Goal: Find specific page/section: Find specific page/section

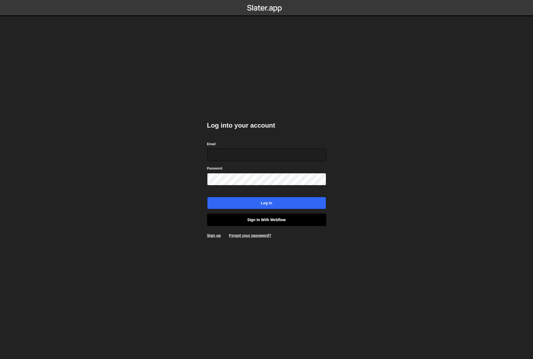
click at [260, 220] on link "Sign in with Webflow" at bounding box center [266, 220] width 119 height 12
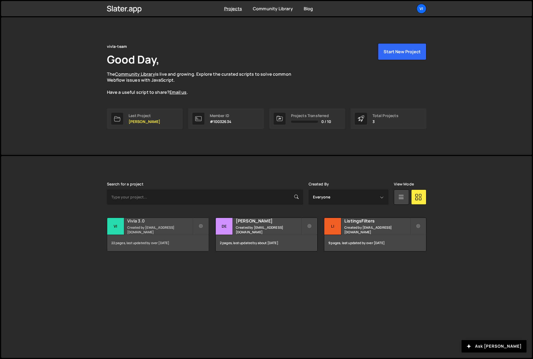
click at [156, 241] on div "22 pages, last updated by over [DATE]" at bounding box center [157, 243] width 101 height 16
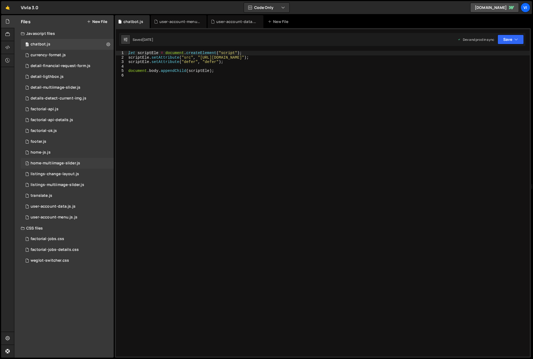
click at [70, 163] on div "home-multiimage-slider.js" at bounding box center [56, 163] width 50 height 5
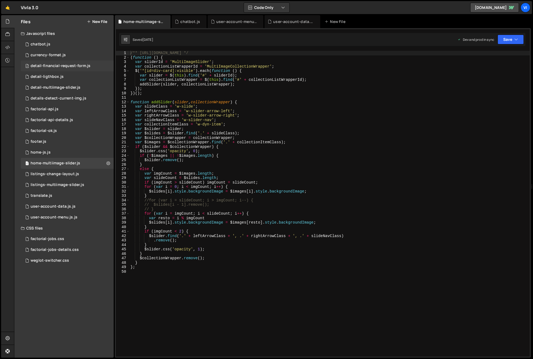
click at [50, 65] on div "detail-financial-request-form.js" at bounding box center [61, 66] width 60 height 5
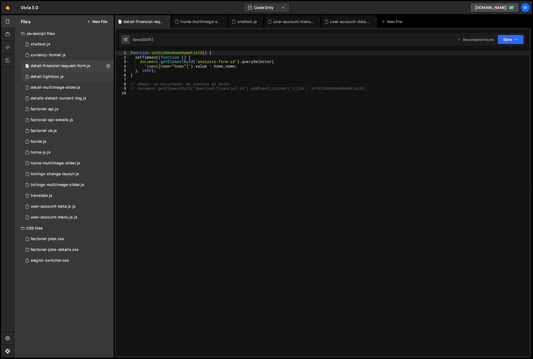
click at [53, 80] on div "1 detail-ligthbox.js 0" at bounding box center [67, 76] width 93 height 11
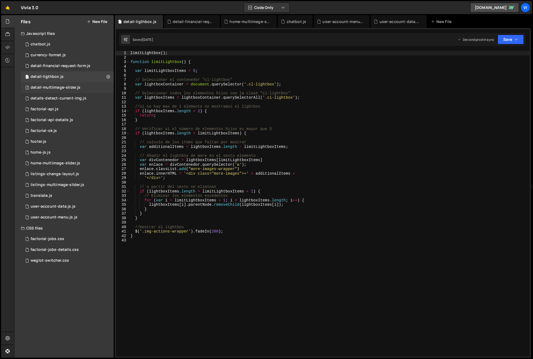
click at [75, 91] on div "3 detail-multiimage-slider.js 0" at bounding box center [67, 87] width 93 height 11
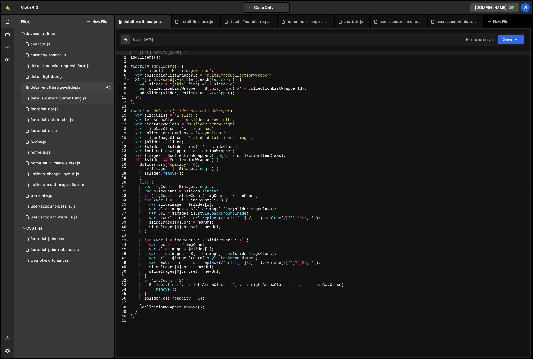
click at [70, 96] on div "details-detect-current-img.js" at bounding box center [59, 98] width 56 height 5
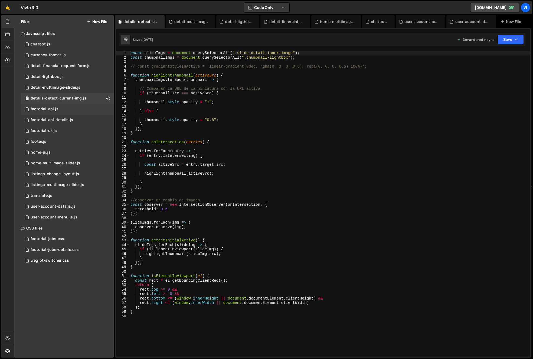
click at [63, 110] on div "1 factorial-api.js 0" at bounding box center [67, 109] width 93 height 11
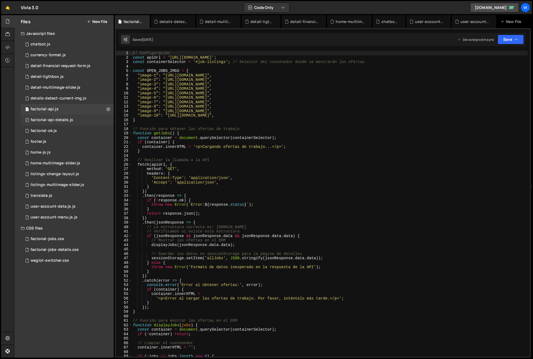
click at [49, 121] on div "factorial-api-details.js" at bounding box center [52, 120] width 42 height 5
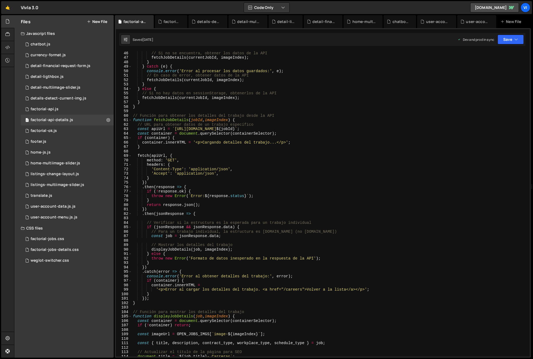
scroll to position [201, 0]
